Goal: Check status: Check status

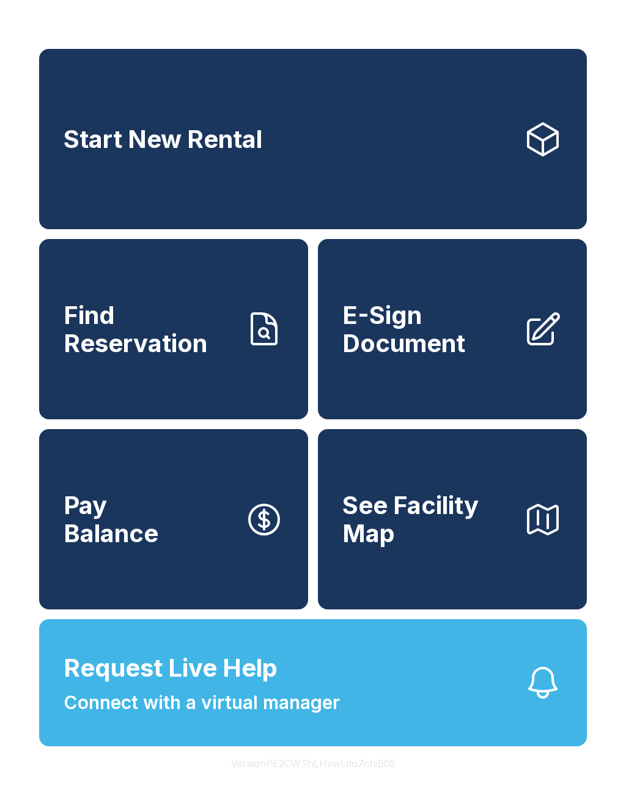
click at [120, 332] on span "Find Reservation" at bounding box center [149, 329] width 171 height 56
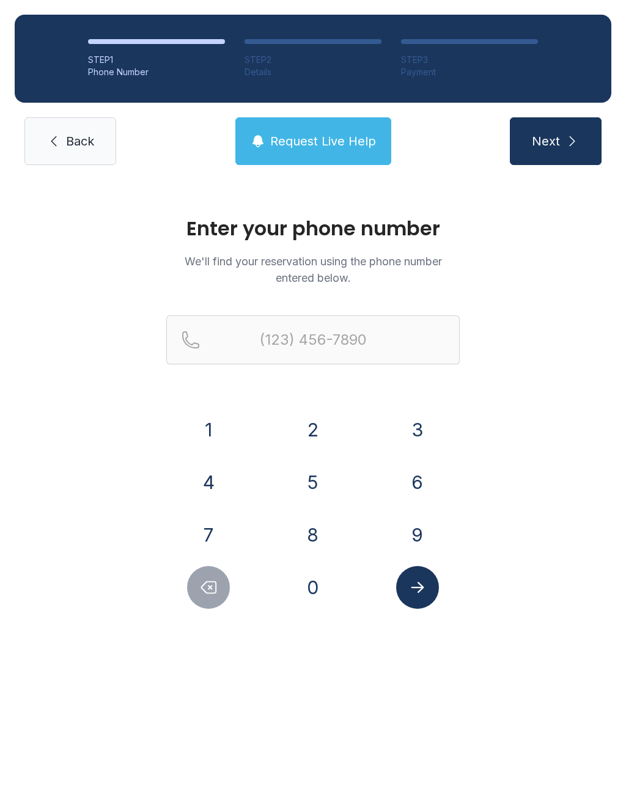
click at [421, 496] on button "6" at bounding box center [417, 482] width 43 height 43
click at [228, 433] on button "1" at bounding box center [208, 429] width 43 height 43
click at [206, 483] on button "4" at bounding box center [208, 482] width 43 height 43
click at [322, 484] on button "5" at bounding box center [313, 482] width 43 height 43
click at [318, 534] on button "8" at bounding box center [313, 534] width 43 height 43
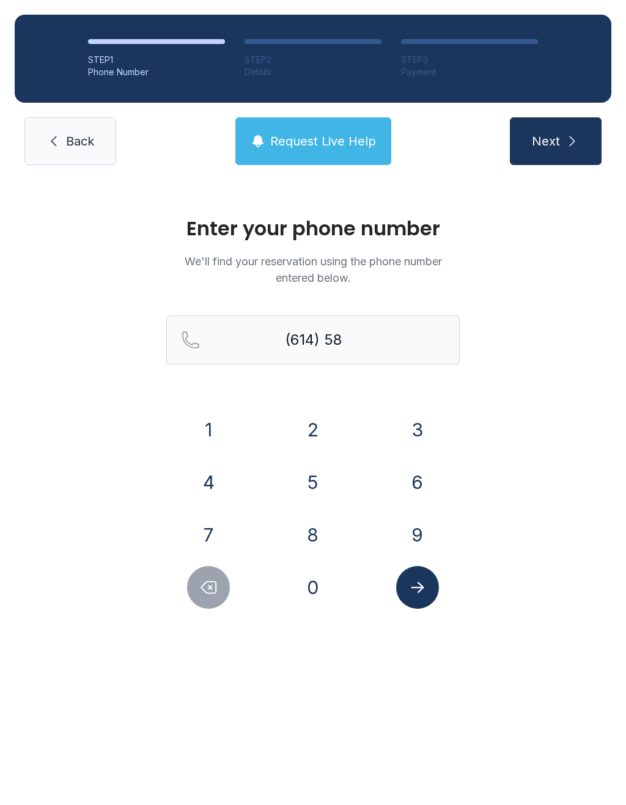
click at [319, 592] on button "0" at bounding box center [313, 587] width 43 height 43
click at [318, 591] on button "0" at bounding box center [313, 587] width 43 height 43
click at [317, 532] on button "8" at bounding box center [313, 534] width 43 height 43
click at [416, 537] on button "9" at bounding box center [417, 534] width 43 height 43
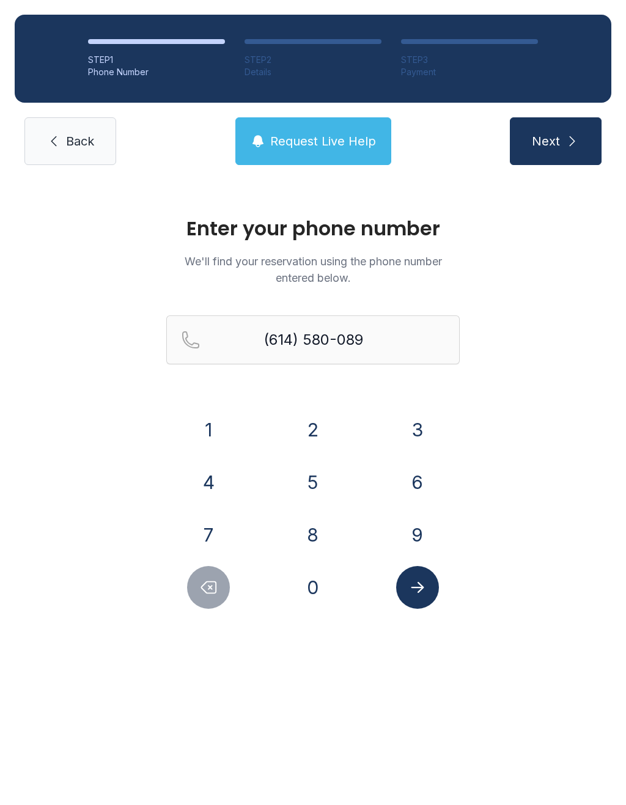
type input "[PHONE_NUMBER]"
click at [422, 598] on button "Submit lookup form" at bounding box center [417, 587] width 43 height 43
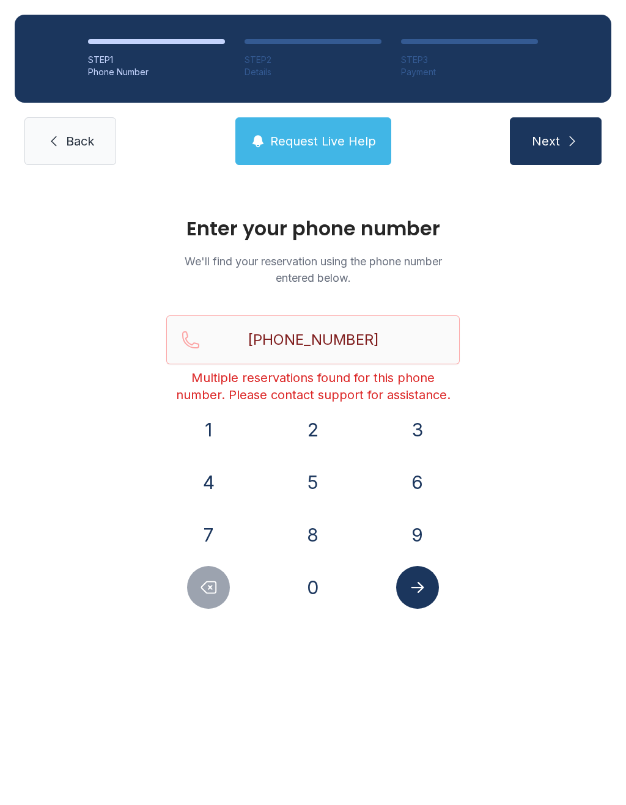
click at [81, 131] on link "Back" at bounding box center [70, 141] width 92 height 48
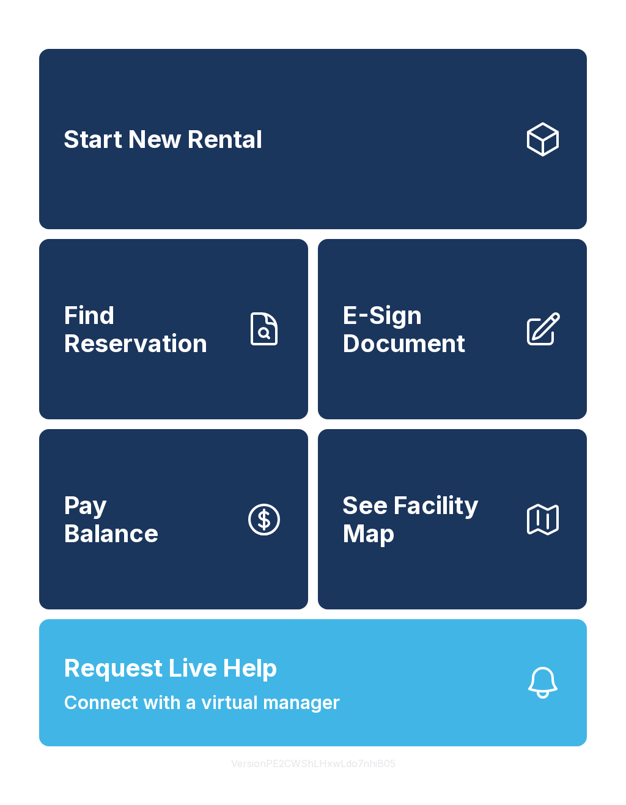
click at [185, 375] on link "Find Reservation" at bounding box center [173, 329] width 269 height 180
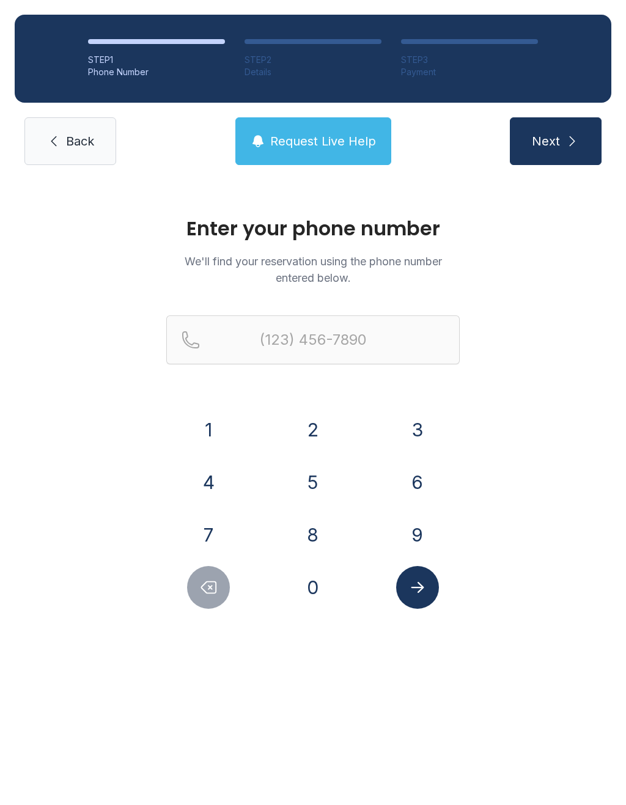
click at [421, 493] on button "6" at bounding box center [417, 482] width 43 height 43
click at [224, 428] on button "1" at bounding box center [208, 429] width 43 height 43
click at [216, 466] on button "4" at bounding box center [208, 482] width 43 height 43
click at [322, 470] on button "5" at bounding box center [313, 482] width 43 height 43
click at [304, 524] on button "8" at bounding box center [313, 534] width 43 height 43
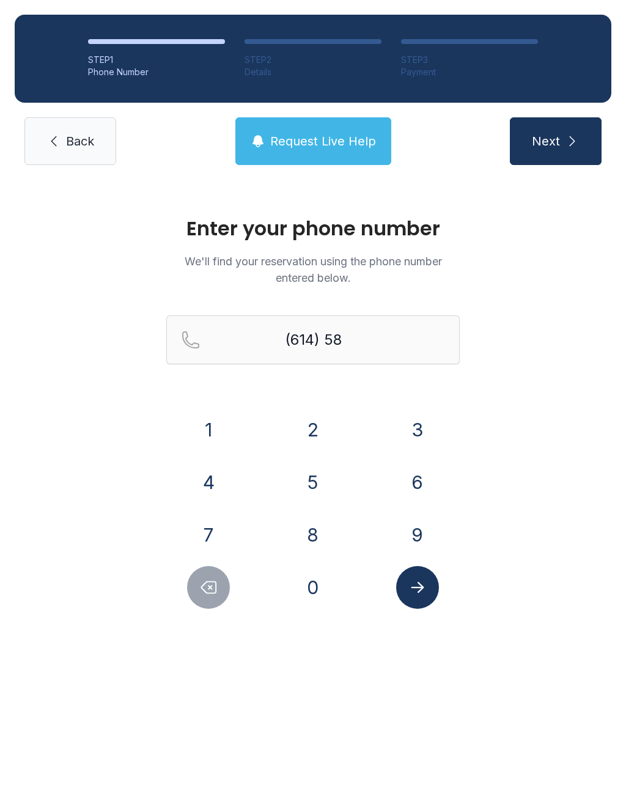
click at [314, 580] on button "0" at bounding box center [313, 587] width 43 height 43
click at [313, 529] on button "8" at bounding box center [313, 534] width 43 height 43
click at [421, 536] on button "9" at bounding box center [417, 534] width 43 height 43
click at [420, 536] on button "9" at bounding box center [417, 534] width 43 height 43
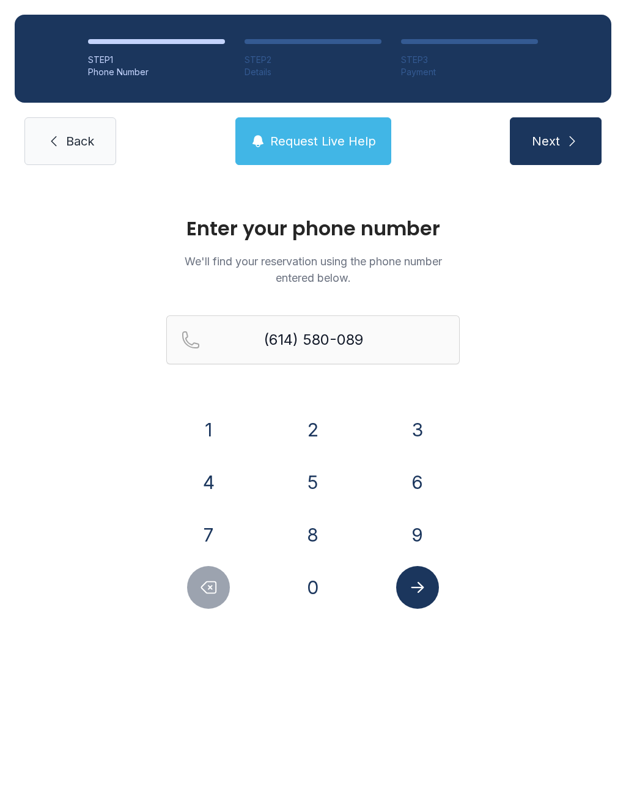
type input "[PHONE_NUMBER]"
click at [422, 592] on icon "Submit lookup form" at bounding box center [417, 587] width 18 height 18
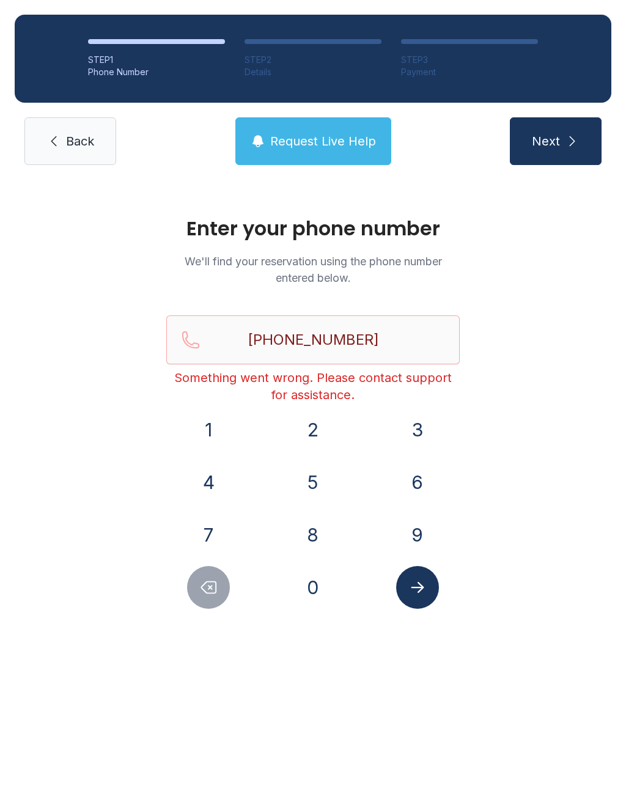
click at [78, 154] on link "Back" at bounding box center [70, 141] width 92 height 48
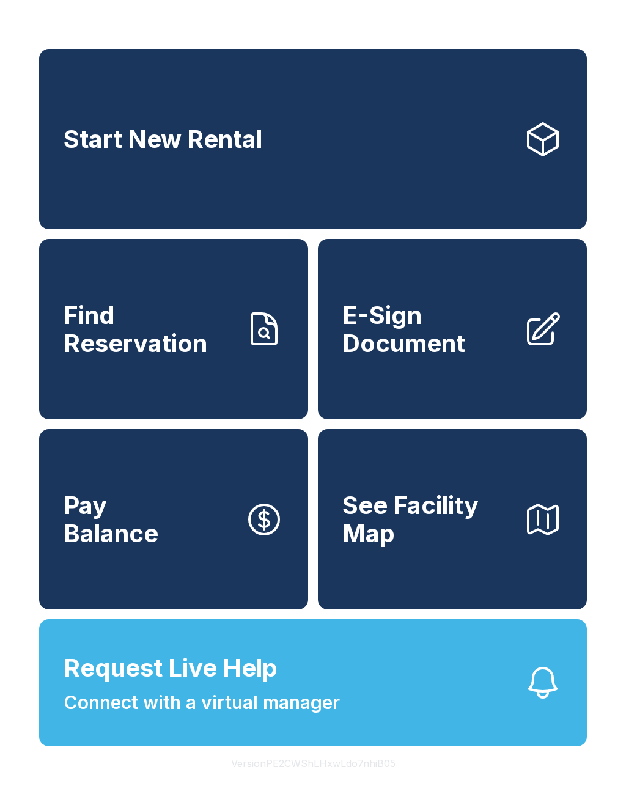
click at [476, 357] on span "E-Sign Document" at bounding box center [427, 329] width 171 height 56
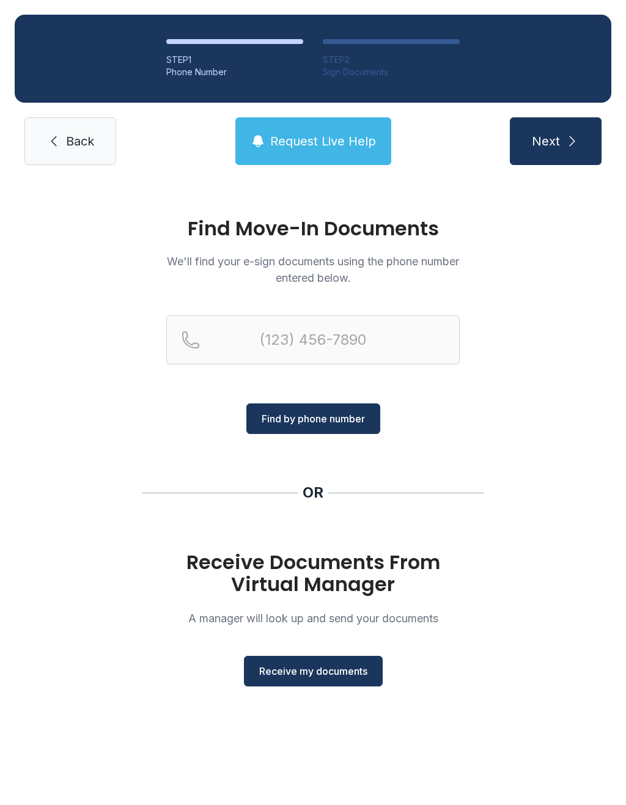
click at [312, 671] on span "Receive my documents" at bounding box center [313, 671] width 108 height 15
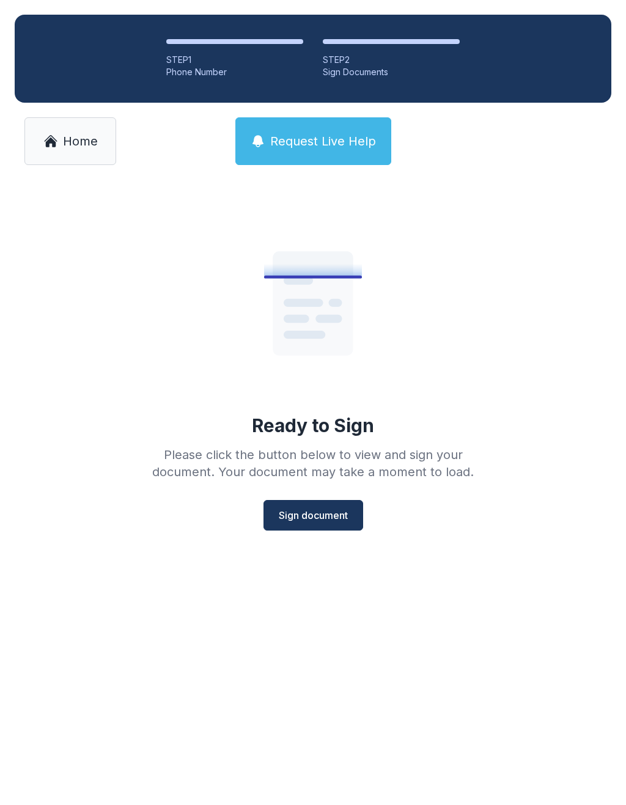
click at [78, 147] on span "Home" at bounding box center [80, 141] width 35 height 17
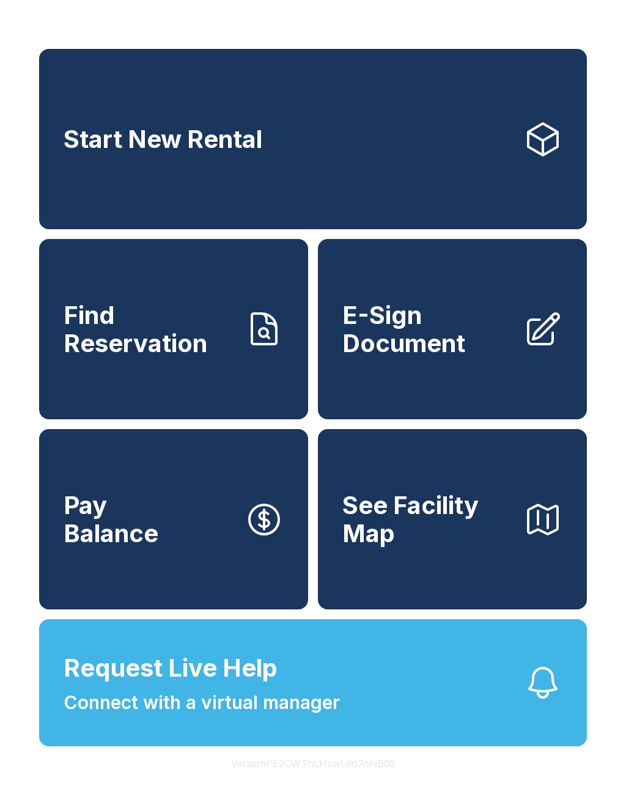
click at [456, 545] on span "See Facility Map" at bounding box center [427, 519] width 171 height 56
